Goal: Task Accomplishment & Management: Manage account settings

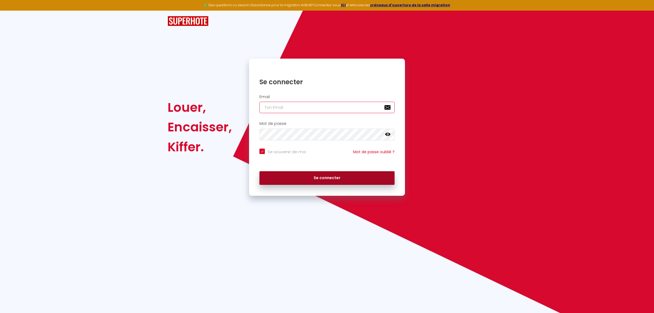
type input "[EMAIL_ADDRESS][DOMAIN_NAME]"
click at [331, 178] on button "Se connecter" at bounding box center [326, 178] width 135 height 14
checkbox input "true"
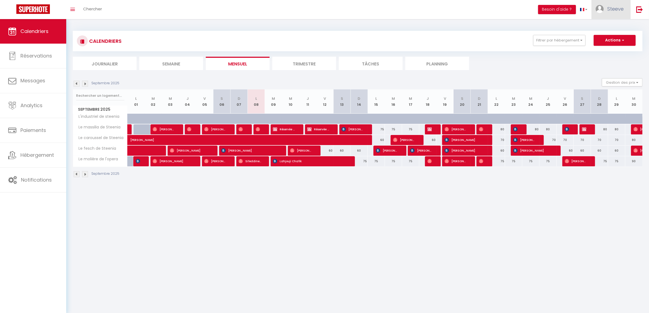
click at [613, 7] on span "Steeve" at bounding box center [615, 8] width 16 height 7
click at [610, 26] on link "Paramètres" at bounding box center [608, 27] width 40 height 9
select select "28"
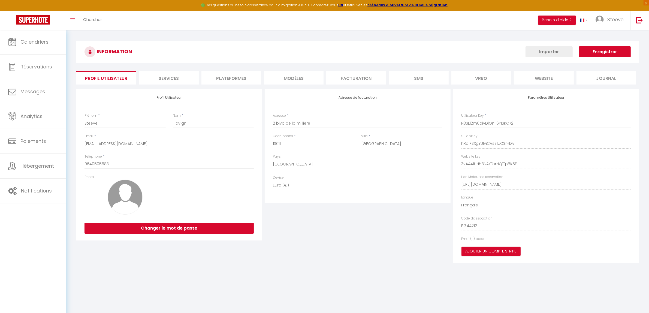
type input "hRoIPSXgYUIviCVsS1uCSrHkw"
type input "3vA441UHh8NAYDxrNQ1Tp5K5F"
type input "[URL][DOMAIN_NAME]"
select select "fr"
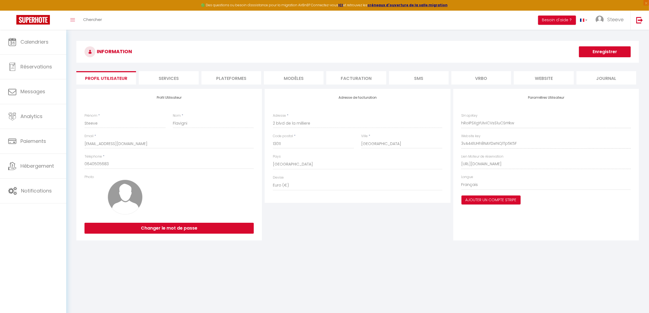
click at [231, 78] on li "Plateformes" at bounding box center [231, 77] width 60 height 13
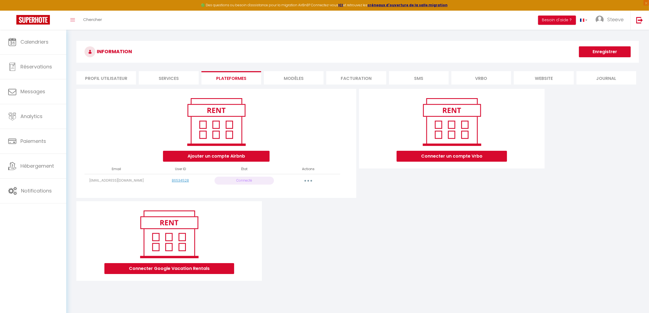
click at [310, 181] on button "button" at bounding box center [308, 180] width 15 height 9
click at [286, 213] on link "Reconnecter le compte" at bounding box center [284, 212] width 60 height 9
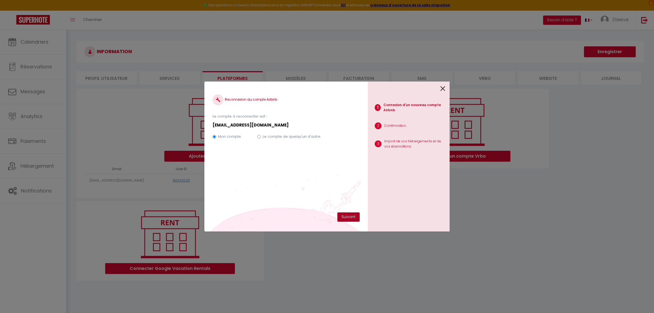
click at [344, 217] on button "Suivant" at bounding box center [348, 216] width 22 height 9
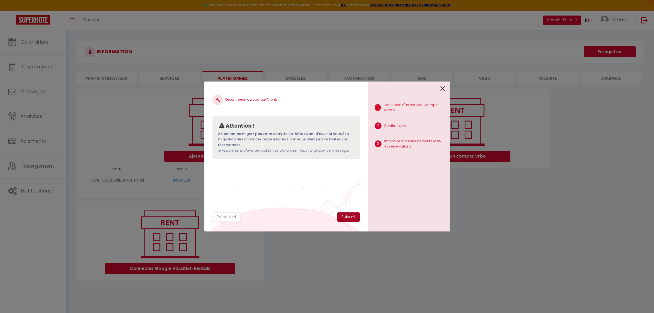
click at [347, 217] on button "Suivant" at bounding box center [348, 216] width 22 height 9
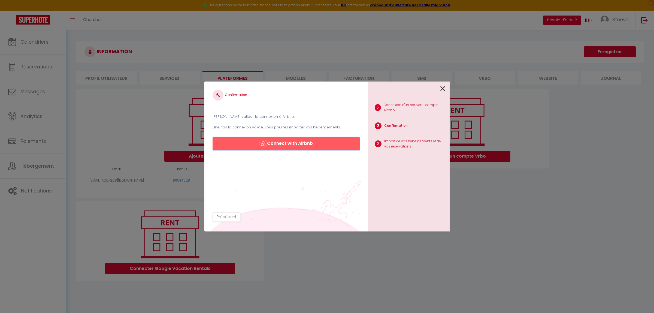
click at [285, 143] on button "Connect with Airbnb" at bounding box center [286, 143] width 147 height 13
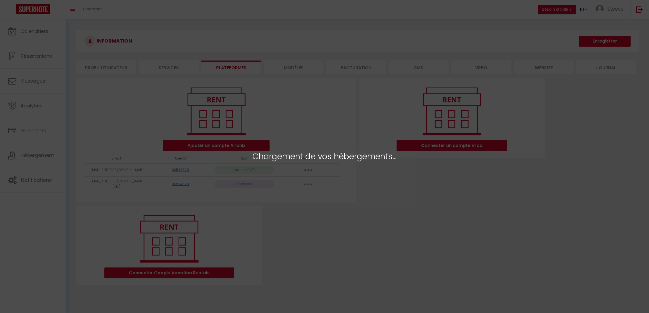
select select "448"
select select "447"
select select "487"
select select "226"
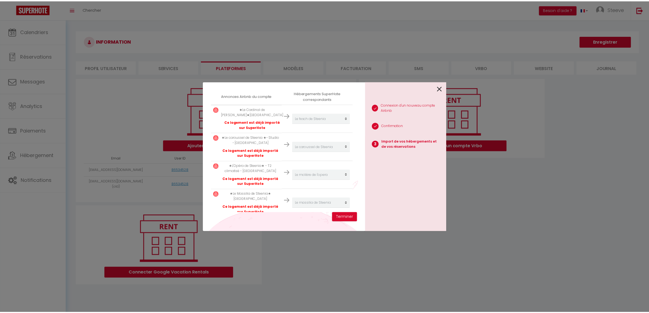
scroll to position [106, 0]
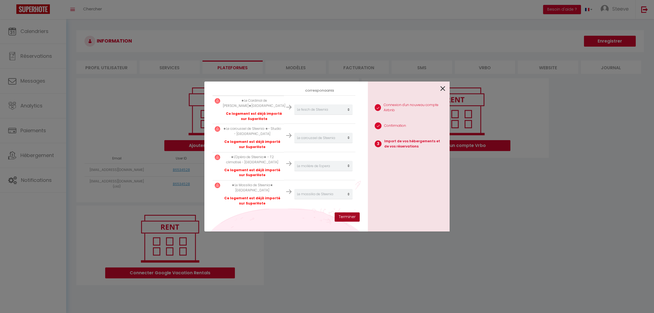
click at [344, 217] on button "Terminer" at bounding box center [347, 216] width 25 height 9
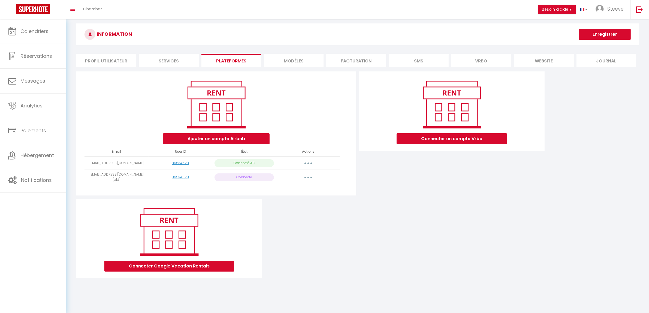
scroll to position [19, 0]
